Goal: Task Accomplishment & Management: Complete application form

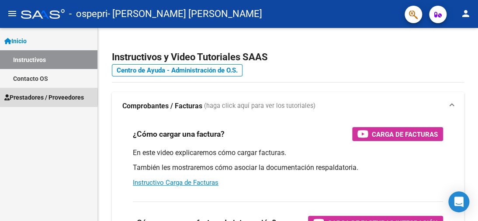
drag, startPoint x: 38, startPoint y: 97, endPoint x: 90, endPoint y: 117, distance: 55.6
click at [38, 97] on span "Prestadores / Proveedores" at bounding box center [43, 98] width 79 height 10
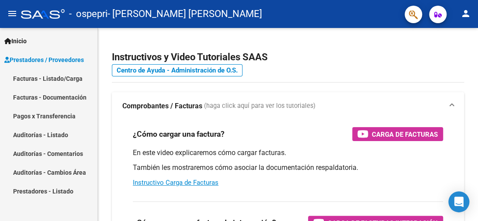
click at [63, 98] on link "Facturas - Documentación" at bounding box center [48, 97] width 97 height 19
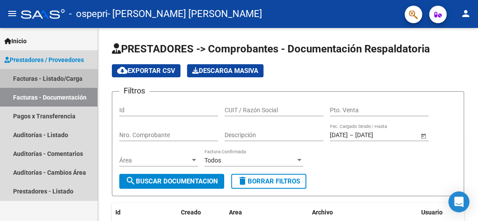
click at [18, 78] on link "Facturas - Listado/Carga" at bounding box center [48, 78] width 97 height 19
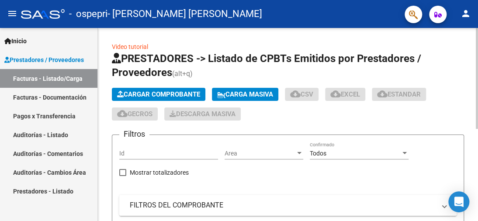
click at [170, 88] on button "Cargar Comprobante" at bounding box center [158, 94] width 93 height 13
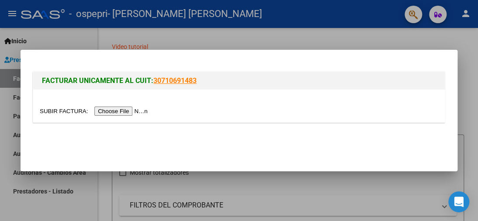
click at [145, 113] on input "file" at bounding box center [95, 111] width 110 height 9
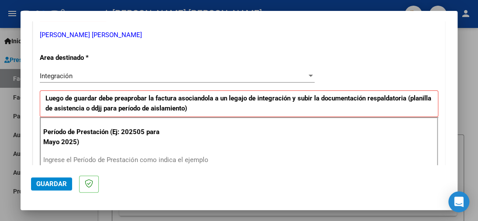
scroll to position [218, 0]
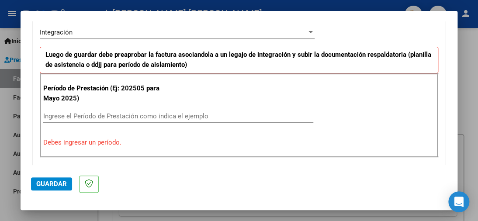
click at [91, 116] on input "Ingrese el Período de Prestación como indica el ejemplo" at bounding box center [178, 116] width 270 height 8
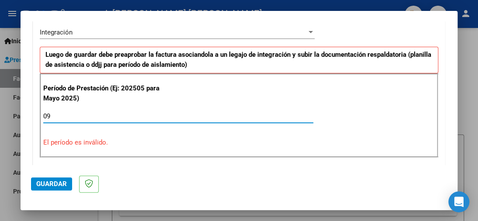
type input "0"
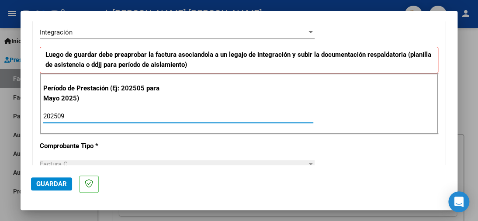
type input "202509"
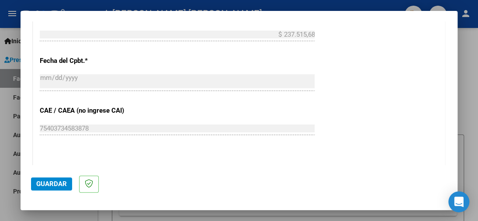
scroll to position [524, 0]
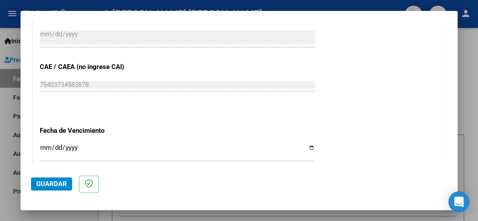
click at [45, 144] on input "Ingresar la fecha" at bounding box center [177, 151] width 275 height 14
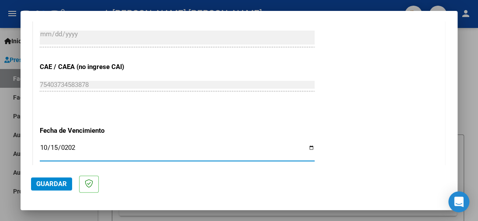
type input "[DATE]"
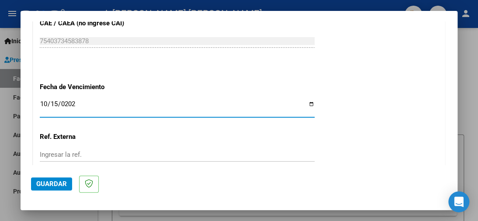
scroll to position [611, 0]
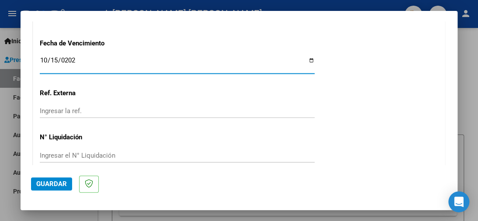
click at [59, 152] on input "Ingresar el N° Liquidación" at bounding box center [177, 156] width 275 height 8
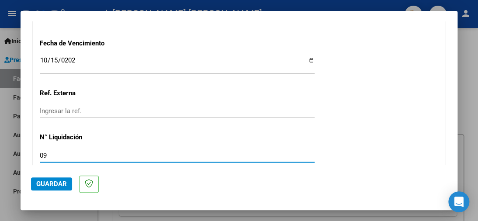
type input "09"
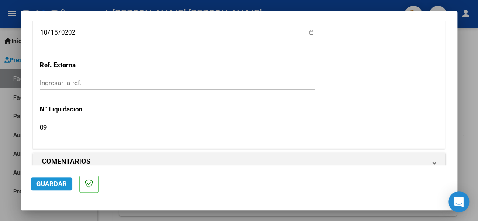
click at [52, 181] on span "Guardar" at bounding box center [51, 184] width 31 height 8
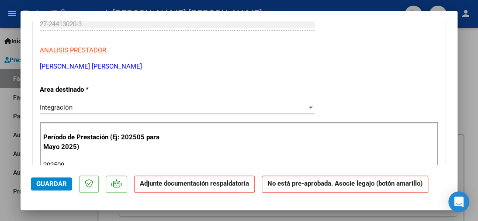
scroll to position [175, 0]
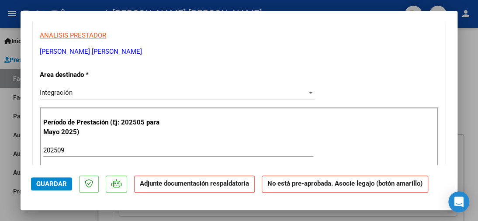
click at [172, 186] on strong "Adjunte documentación respaldatoria" at bounding box center [194, 183] width 109 height 8
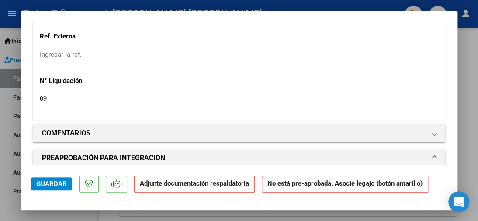
scroll to position [699, 0]
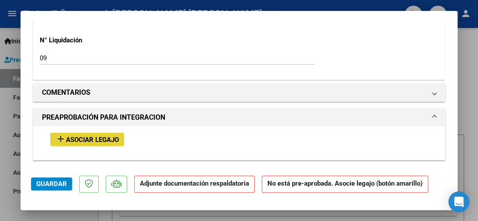
click at [100, 136] on span "Asociar Legajo" at bounding box center [92, 140] width 53 height 8
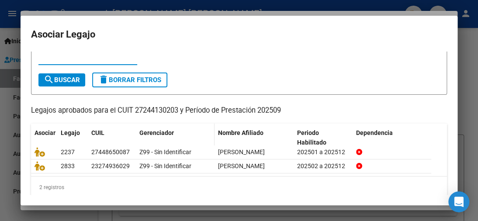
scroll to position [44, 0]
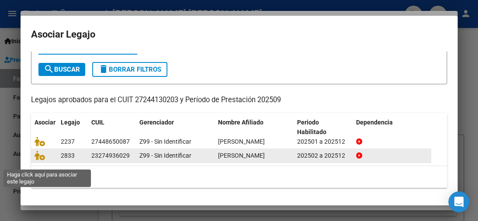
drag, startPoint x: 42, startPoint y: 164, endPoint x: 52, endPoint y: 163, distance: 10.5
click at [43, 160] on icon at bounding box center [39, 156] width 10 height 10
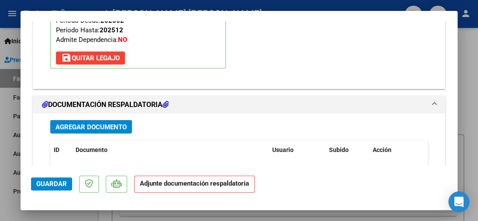
scroll to position [940, 0]
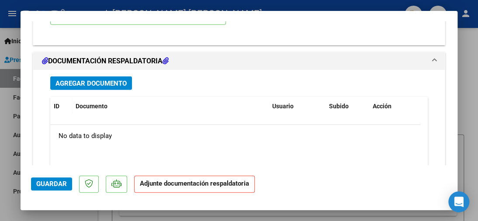
click at [107, 79] on span "Agregar Documento" at bounding box center [90, 83] width 71 height 8
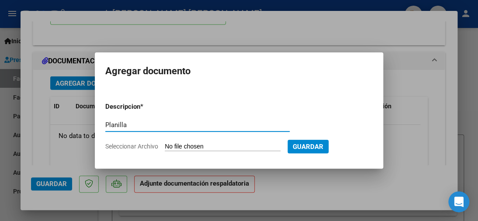
type input "Planilla asistencia"
click at [299, 145] on span "Guardar" at bounding box center [308, 147] width 31 height 8
click at [179, 141] on form "Descripcion * Planilla asistencia Escriba aquí una descripcion Seleccionar Arch…" at bounding box center [238, 126] width 267 height 62
click at [134, 144] on span "Seleccionar Archivo" at bounding box center [131, 146] width 53 height 7
click at [165, 144] on input "Seleccionar Archivo" at bounding box center [223, 147] width 116 height 8
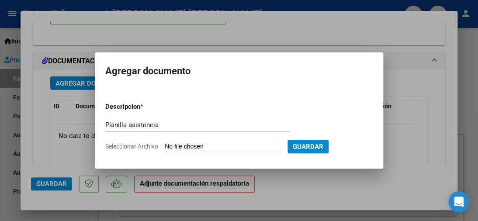
type input "C:\fakepath\Planilla Asistencia [PERSON_NAME].pdf"
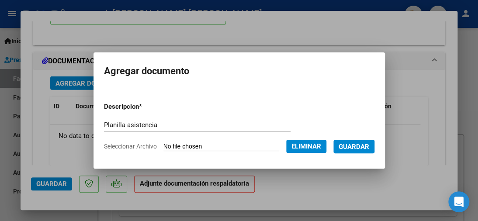
click at [358, 145] on span "Guardar" at bounding box center [353, 147] width 31 height 8
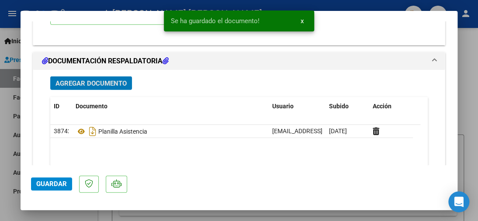
click at [44, 184] on span "Guardar" at bounding box center [51, 184] width 31 height 8
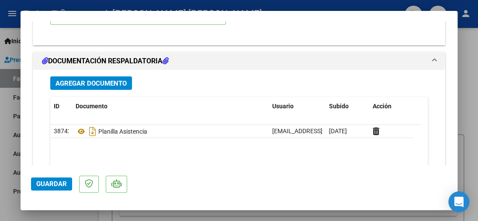
click at [55, 184] on span "Guardar" at bounding box center [51, 184] width 31 height 8
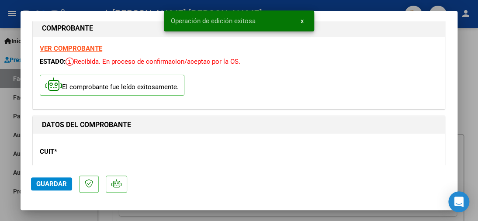
scroll to position [0, 0]
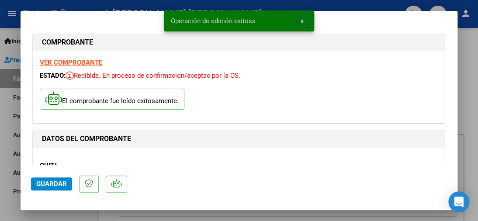
click at [304, 22] on button "x" at bounding box center [301, 21] width 17 height 16
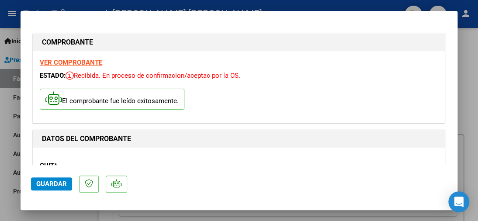
click at [466, 79] on div at bounding box center [239, 110] width 478 height 221
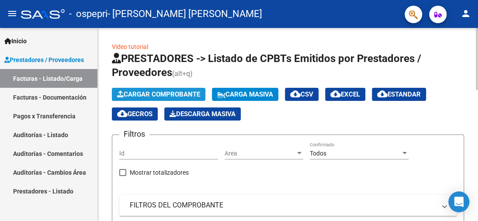
click at [169, 95] on span "Cargar Comprobante" at bounding box center [158, 94] width 83 height 8
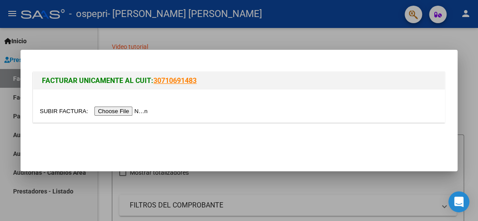
click at [133, 110] on input "file" at bounding box center [95, 111] width 110 height 9
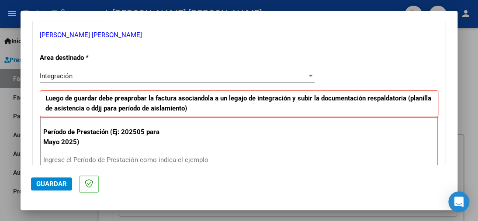
scroll to position [218, 0]
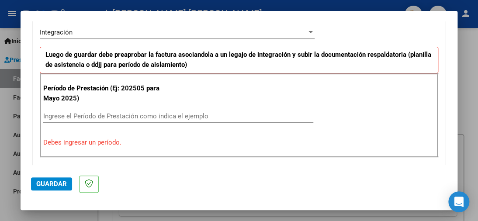
click at [91, 107] on div "Período de Prestación (Ej: 202505 para [DATE]) Ingrese el Período de Prestación…" at bounding box center [239, 115] width 398 height 84
click at [92, 115] on input "Ingrese el Período de Prestación como indica el ejemplo" at bounding box center [178, 116] width 270 height 8
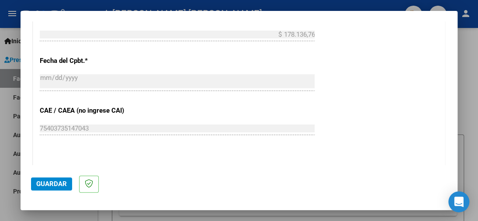
scroll to position [568, 0]
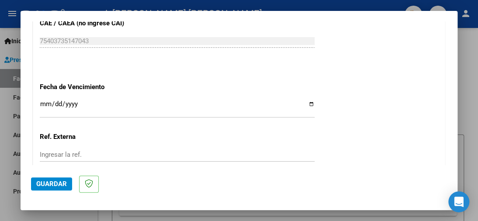
type input "202509"
click at [44, 100] on input "Ingresar la fecha" at bounding box center [177, 107] width 275 height 14
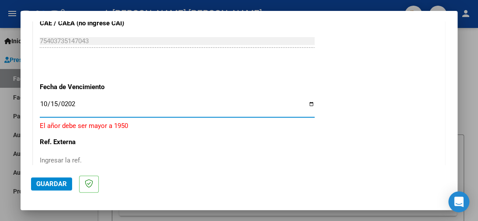
type input "[DATE]"
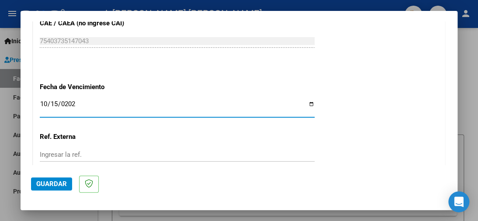
scroll to position [611, 0]
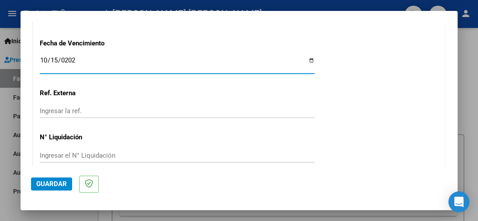
click at [66, 152] on input "Ingresar el N° Liquidación" at bounding box center [177, 156] width 275 height 8
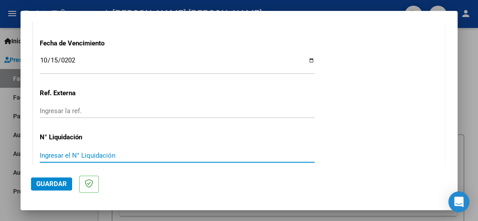
scroll to position [639, 0]
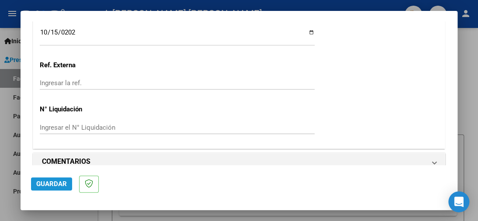
click at [54, 183] on span "Guardar" at bounding box center [51, 184] width 31 height 8
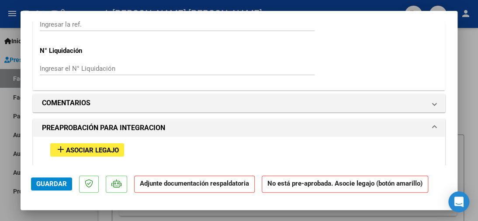
scroll to position [699, 0]
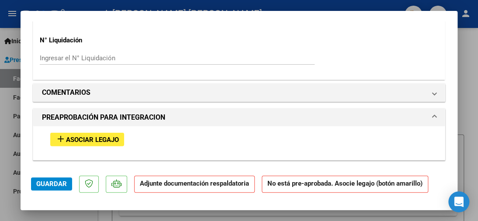
click at [62, 134] on mat-icon "add" at bounding box center [60, 139] width 10 height 10
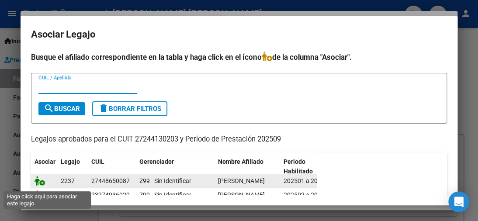
click at [37, 183] on icon at bounding box center [39, 181] width 10 height 10
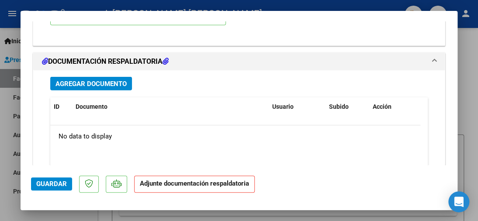
scroll to position [940, 0]
click at [154, 184] on strong "Adjunte documentación respaldatoria" at bounding box center [194, 183] width 109 height 8
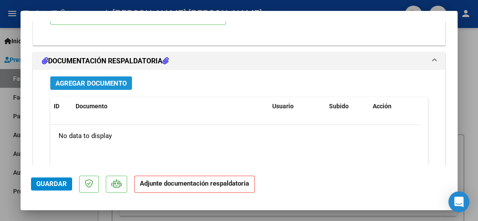
click at [69, 79] on span "Agregar Documento" at bounding box center [90, 83] width 71 height 8
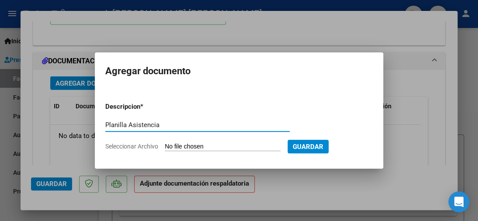
type input "Planilla Asistencia"
click at [314, 144] on span "Guardar" at bounding box center [308, 147] width 31 height 8
click at [207, 150] on input "Seleccionar Archivo" at bounding box center [223, 147] width 116 height 8
type input "C:\fakepath\Planilla Asistencia [PERSON_NAME].pdf"
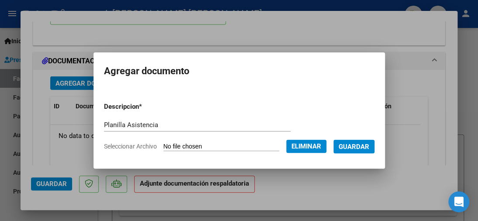
click at [352, 145] on span "Guardar" at bounding box center [353, 147] width 31 height 8
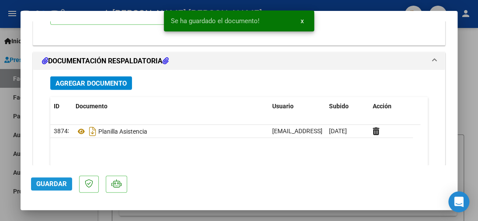
click at [47, 181] on span "Guardar" at bounding box center [51, 184] width 31 height 8
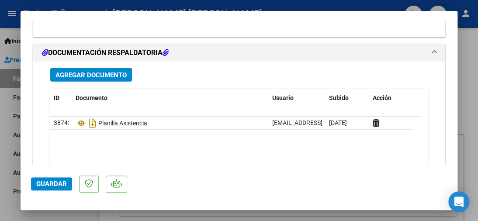
scroll to position [1017, 0]
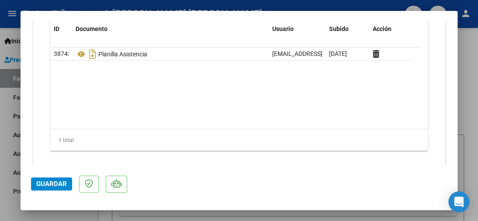
click at [465, 56] on div at bounding box center [239, 110] width 478 height 221
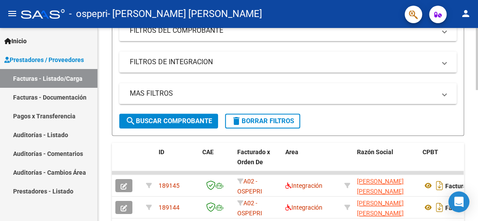
scroll to position [0, 0]
